Goal: Transaction & Acquisition: Purchase product/service

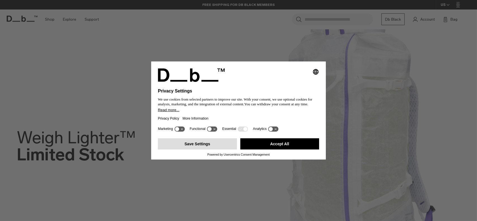
click at [213, 145] on button "Save Settings" at bounding box center [197, 143] width 79 height 11
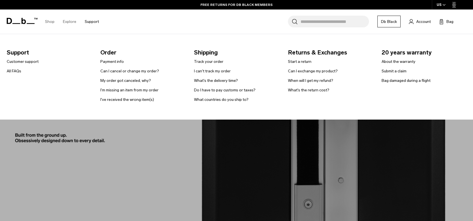
scroll to position [810, 0]
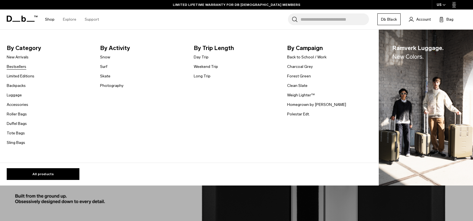
click at [19, 67] on link "Bestsellers" at bounding box center [17, 67] width 20 height 6
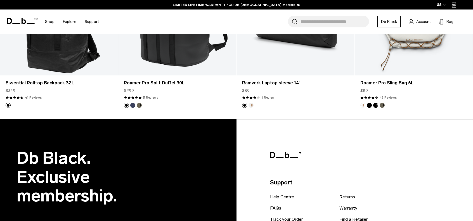
scroll to position [1564, 0]
